Goal: Navigation & Orientation: Find specific page/section

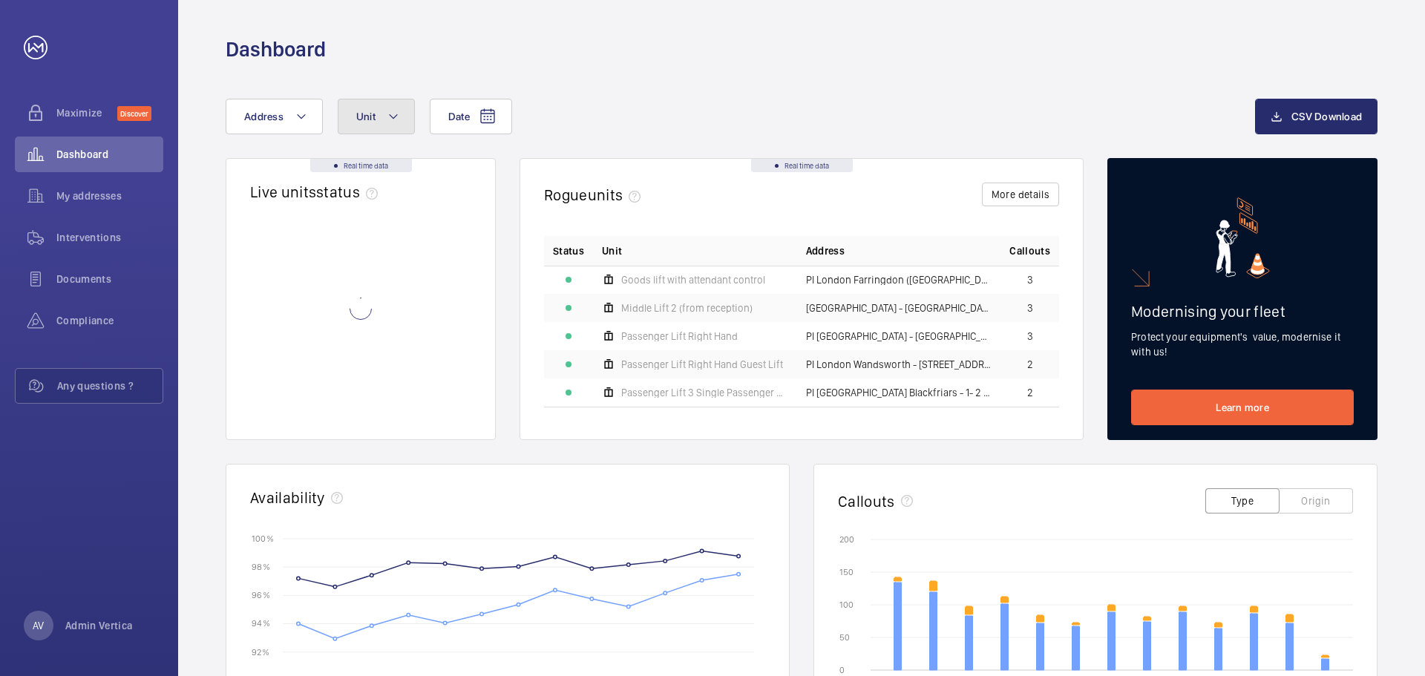
click at [351, 121] on button "Unit" at bounding box center [376, 117] width 77 height 36
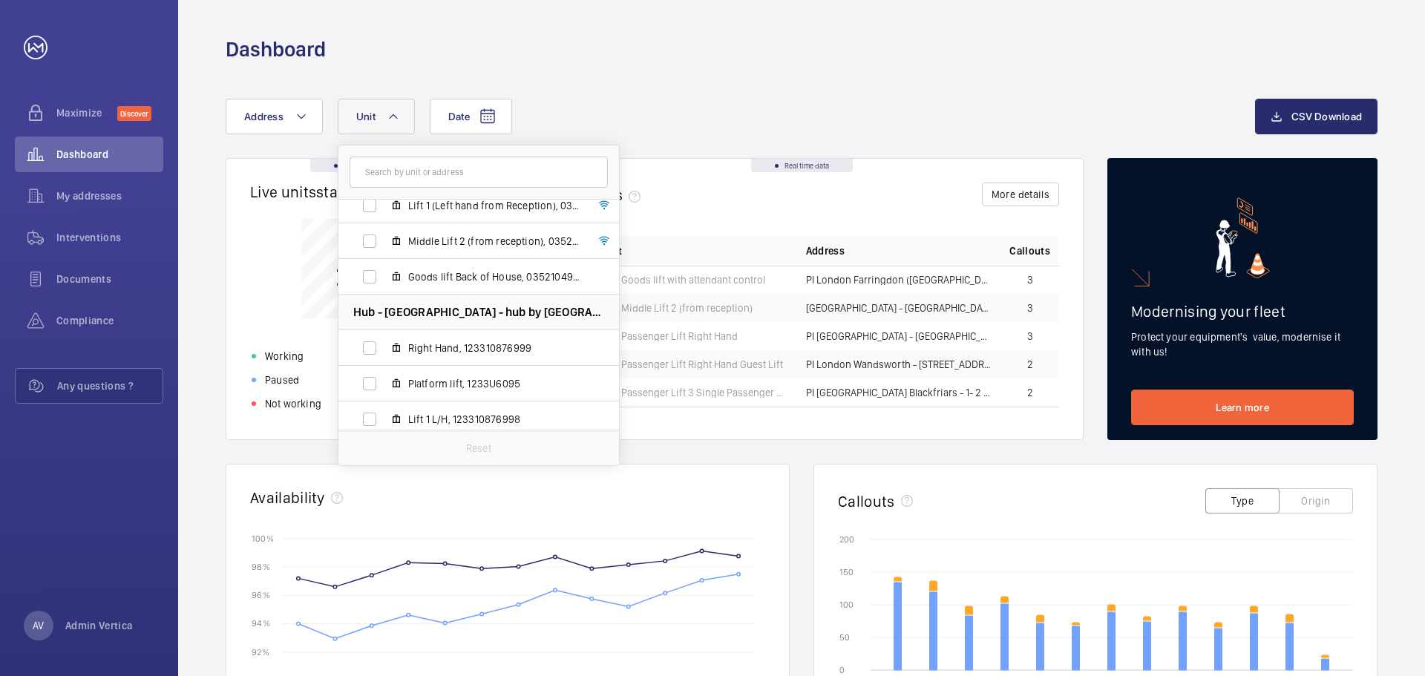
scroll to position [269, 0]
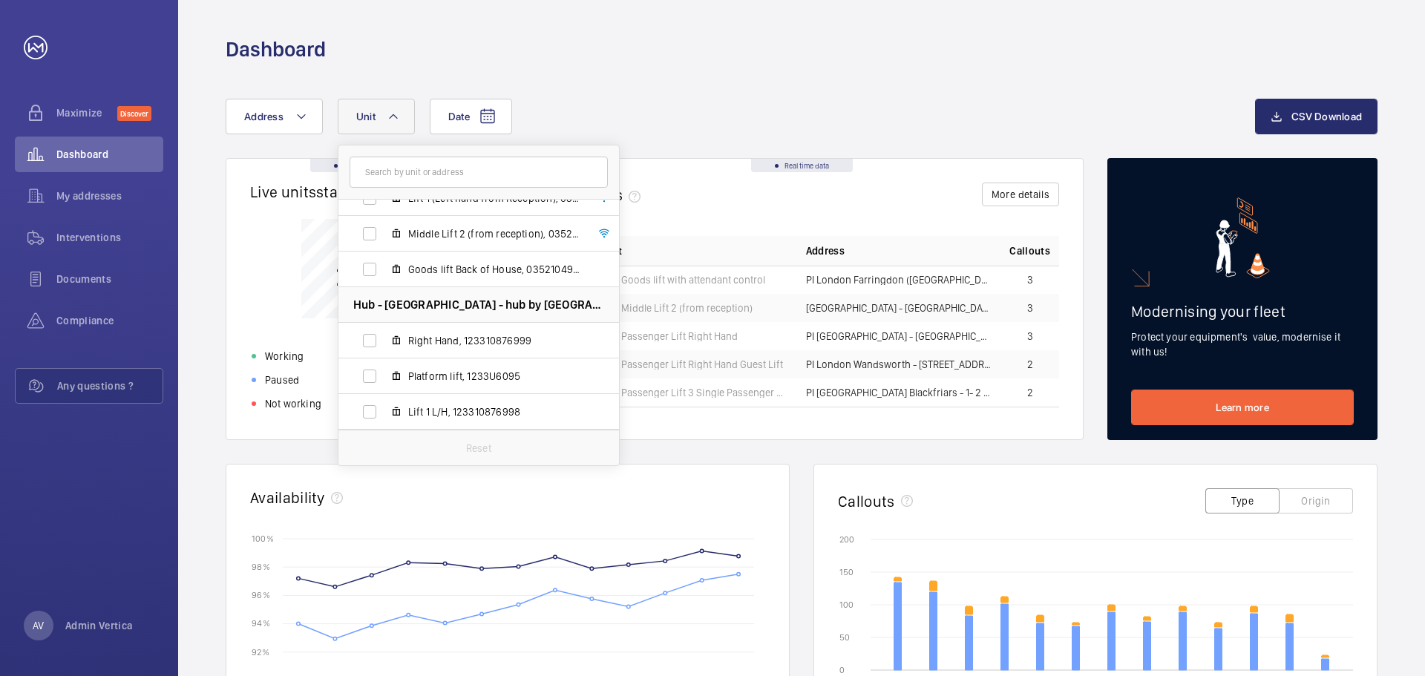
click at [900, 93] on div "Date Address Unit [GEOGRAPHIC_DATA] - [GEOGRAPHIC_DATA] [GEOGRAPHIC_DATA] - [GE…" at bounding box center [801, 575] width 1247 height 1024
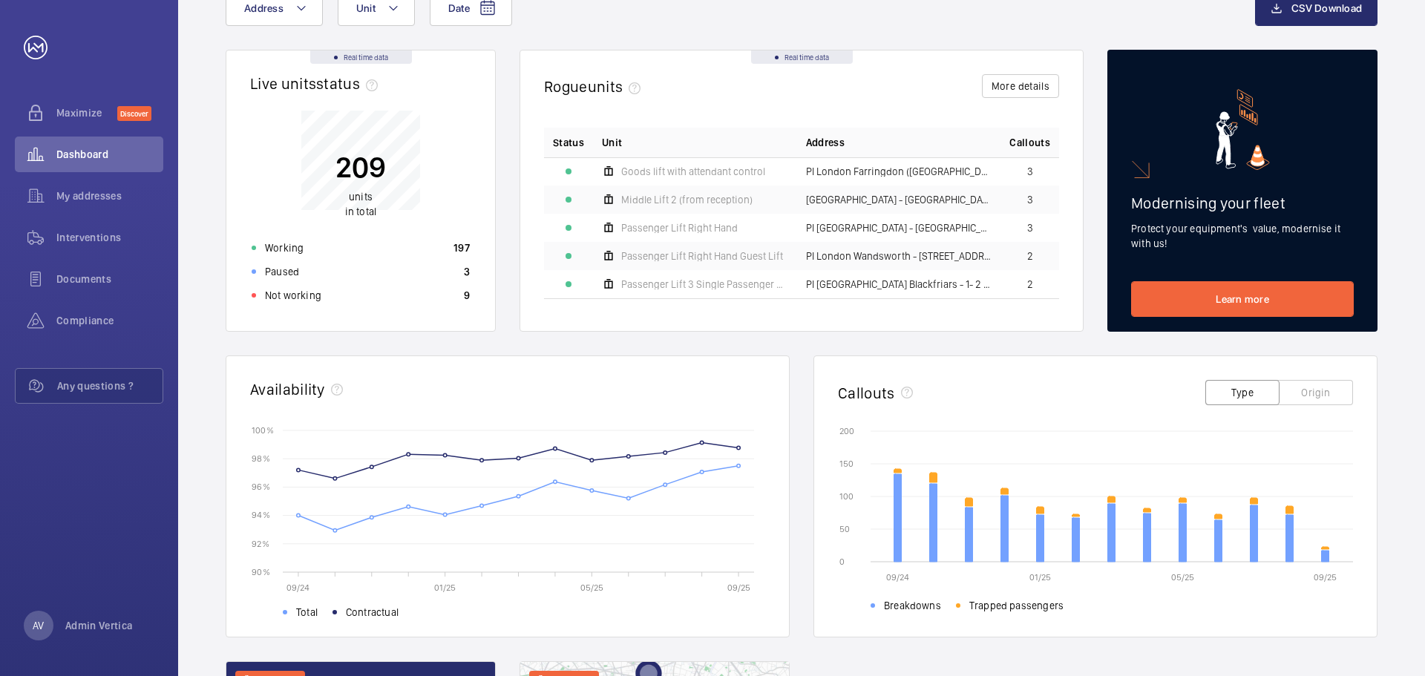
scroll to position [0, 0]
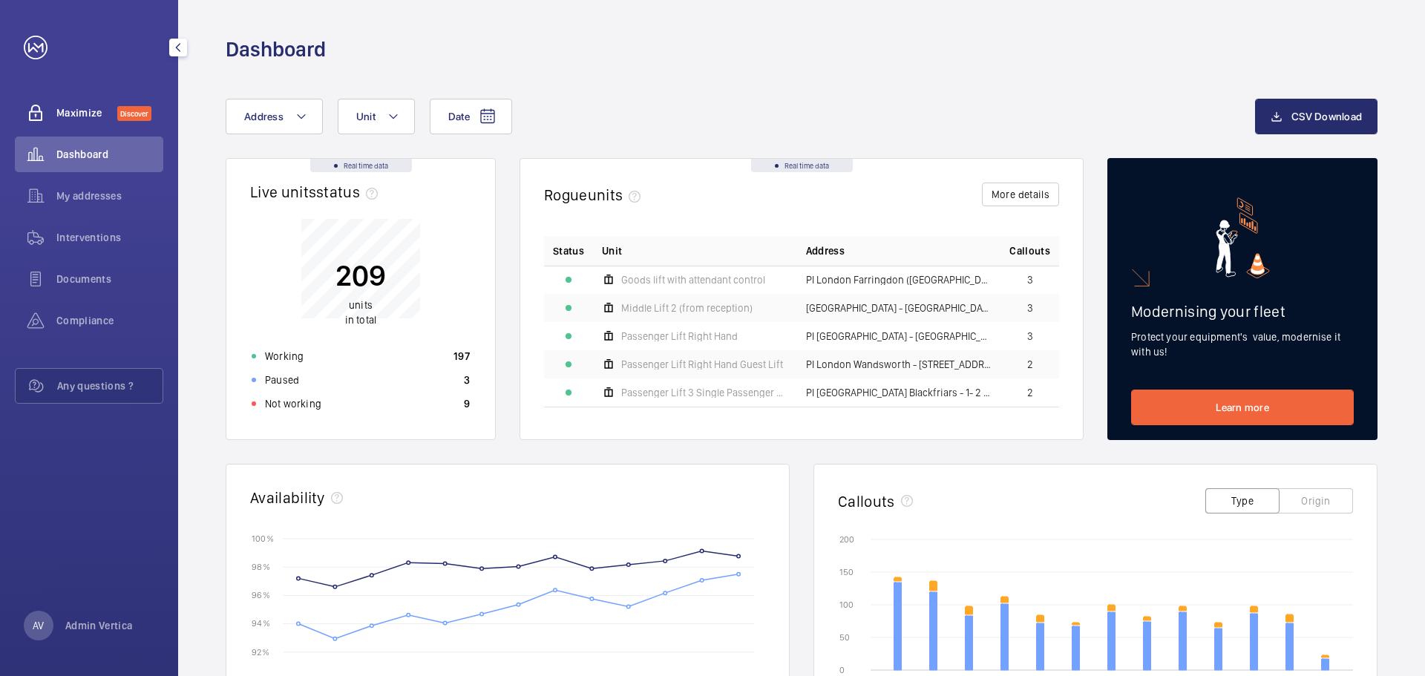
click at [79, 120] on div "Maximize Discover" at bounding box center [89, 113] width 148 height 36
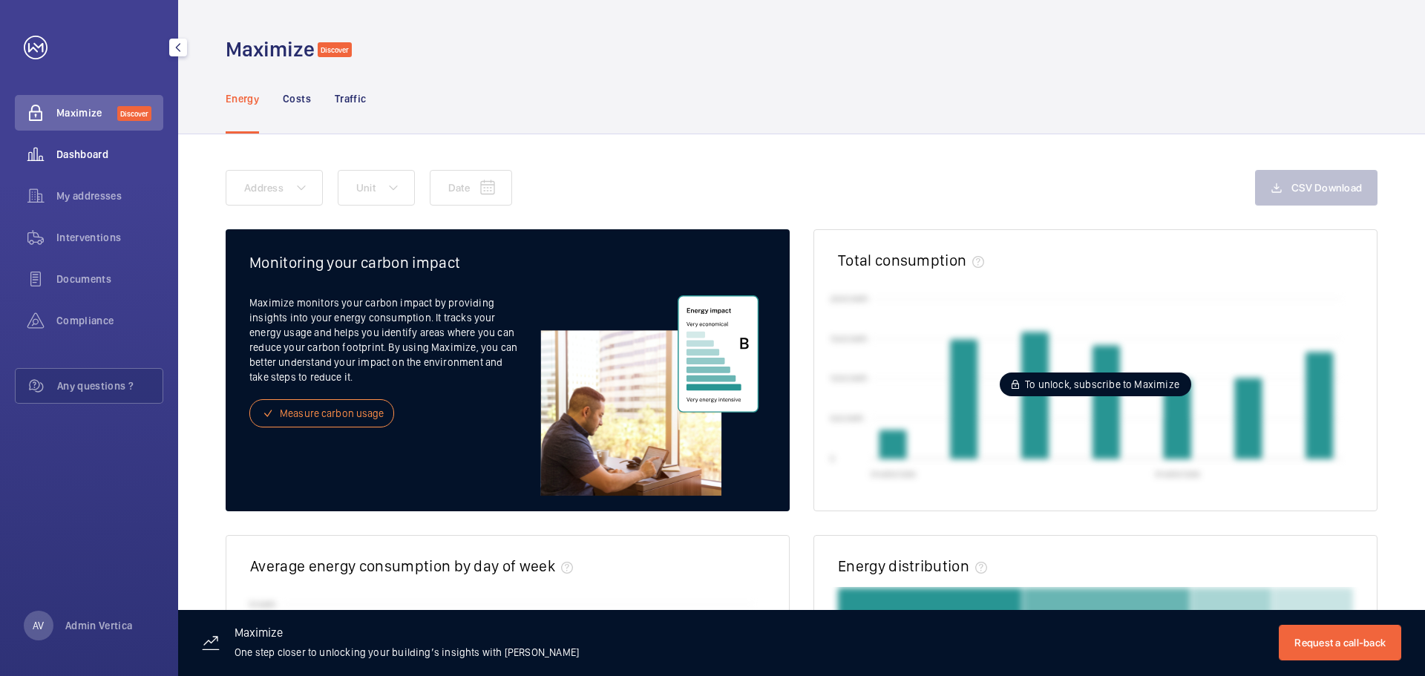
click at [105, 158] on span "Dashboard" at bounding box center [109, 154] width 107 height 15
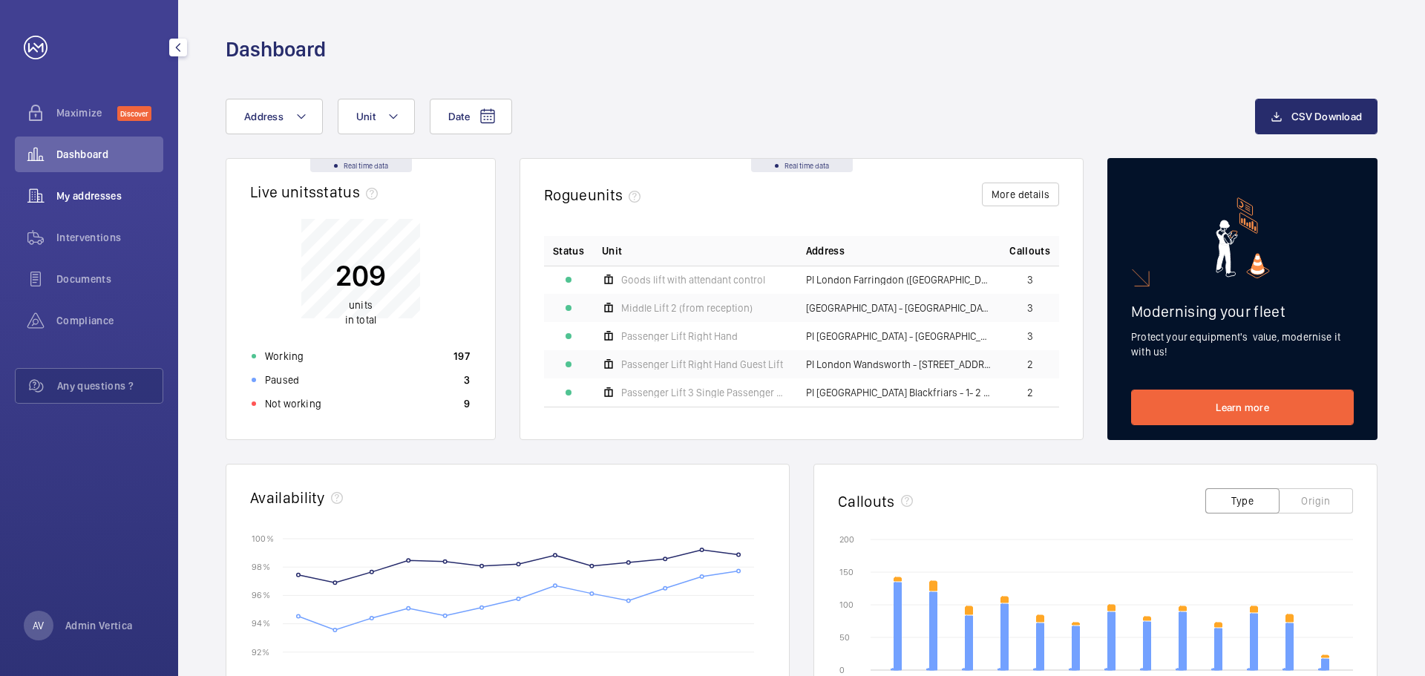
click at [72, 200] on span "My addresses" at bounding box center [109, 195] width 107 height 15
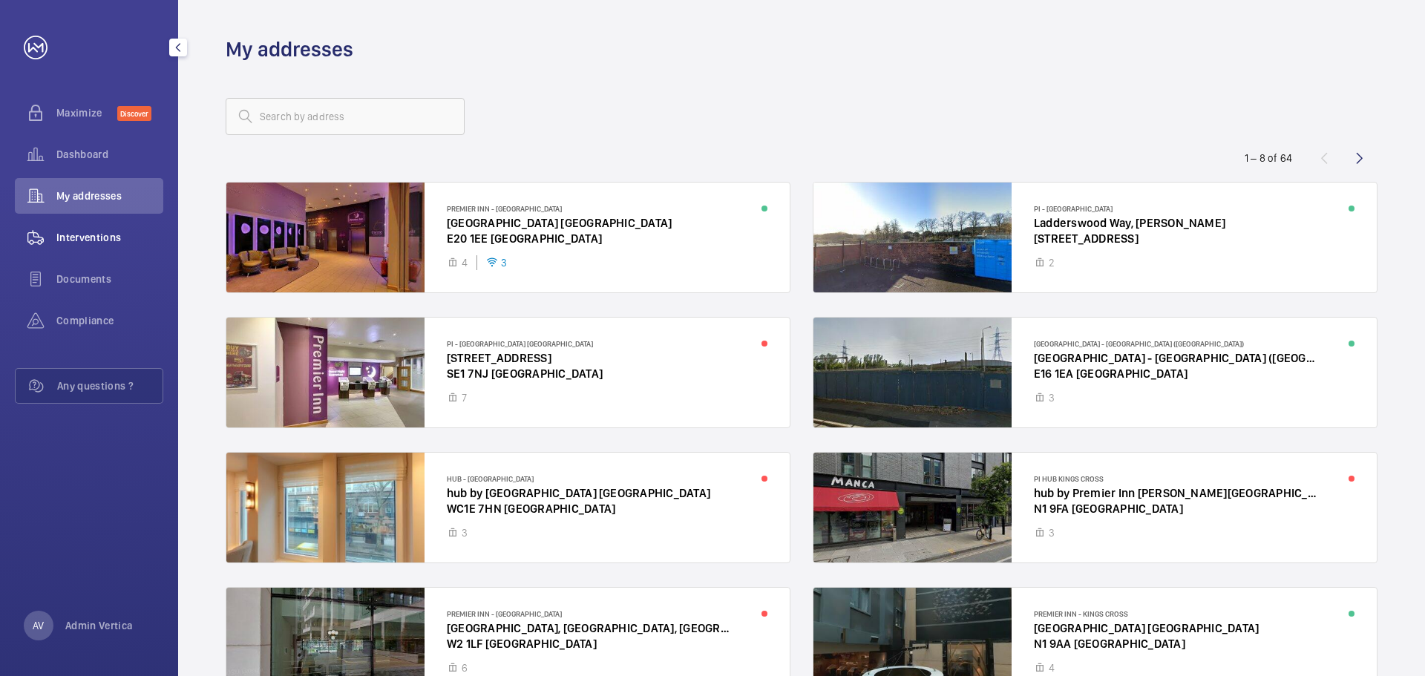
click at [65, 229] on div "Interventions" at bounding box center [89, 238] width 148 height 36
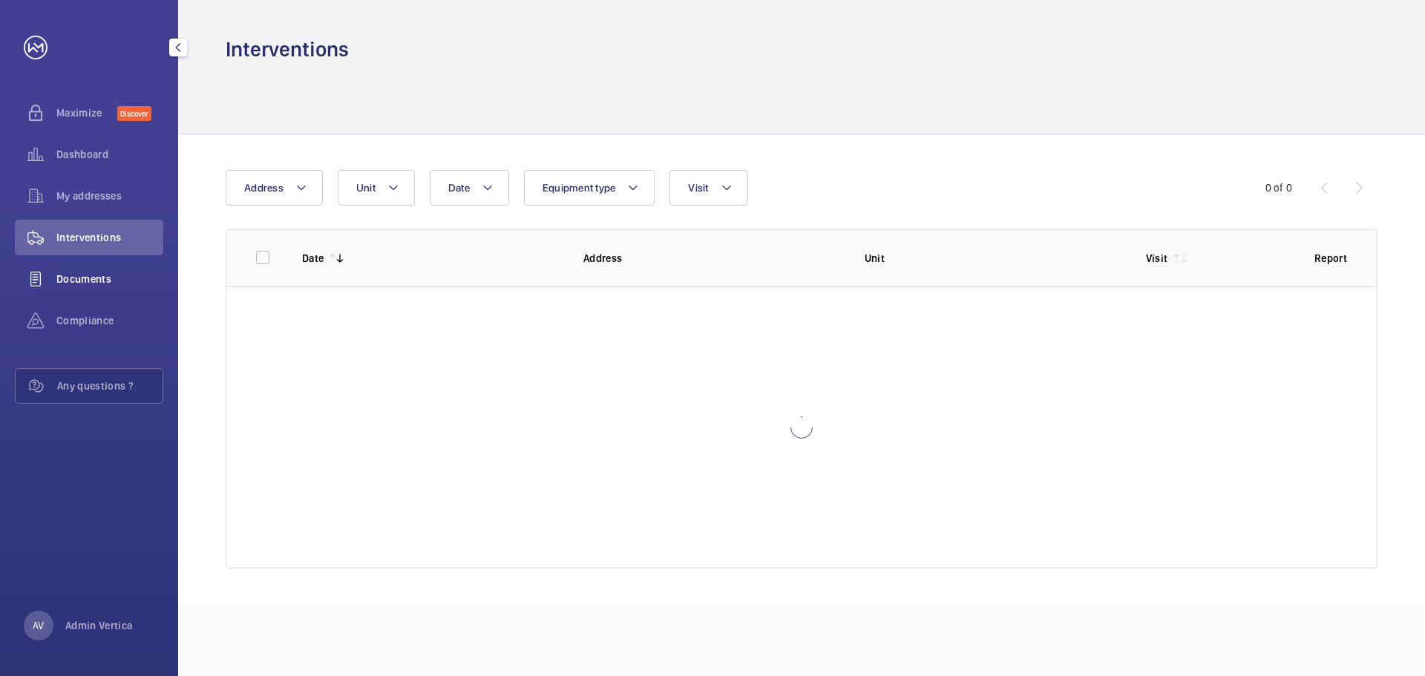
click at [79, 278] on span "Documents" at bounding box center [109, 279] width 107 height 15
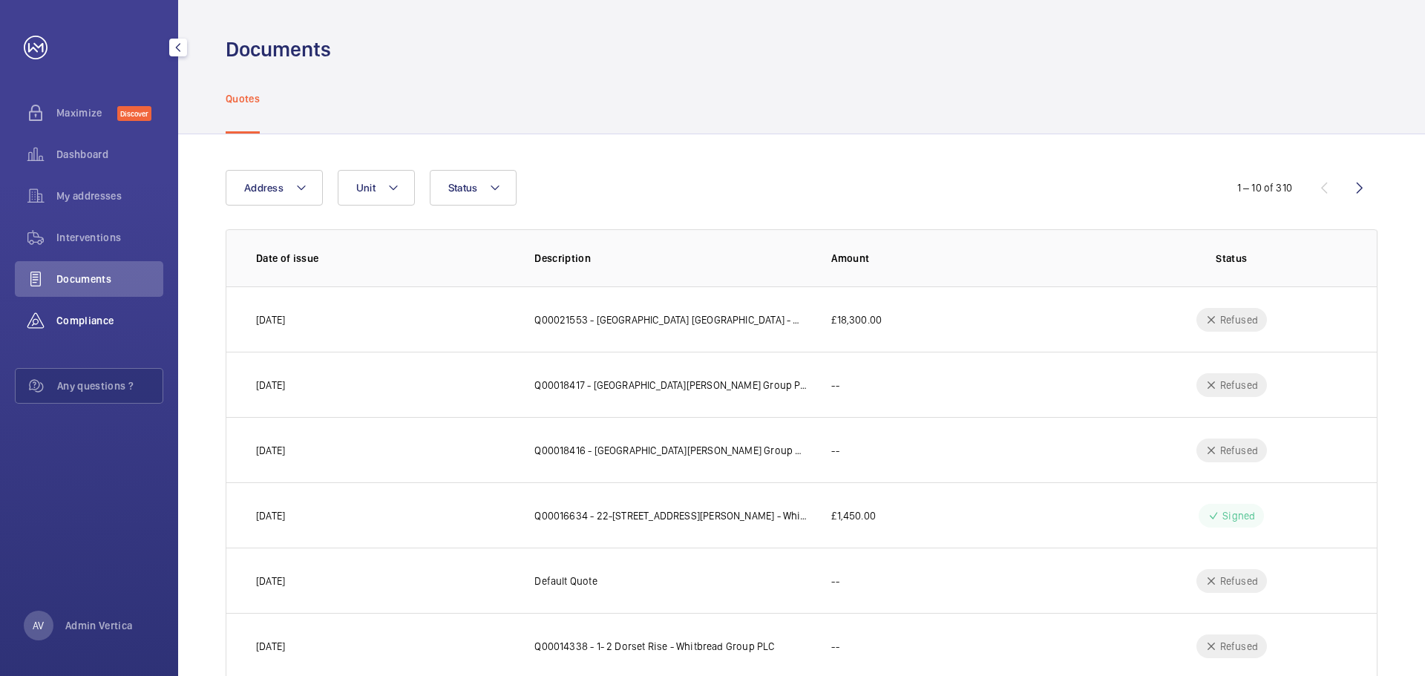
click at [77, 309] on div "Compliance" at bounding box center [89, 321] width 148 height 36
